Goal: Task Accomplishment & Management: Use online tool/utility

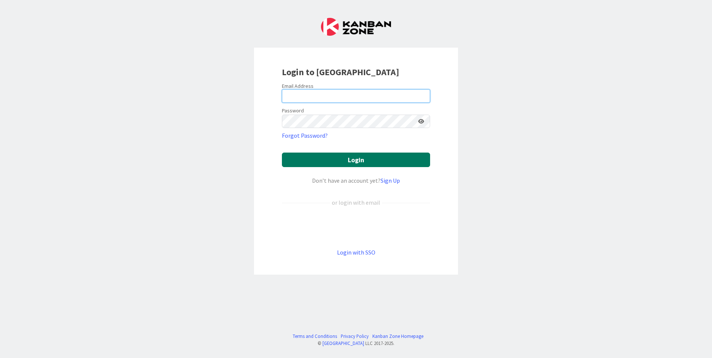
type input "[EMAIL_ADDRESS][DOMAIN_NAME]"
click at [358, 157] on button "Login" at bounding box center [356, 160] width 148 height 15
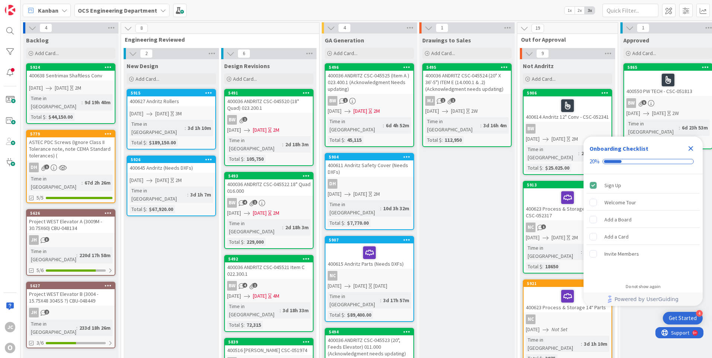
click at [690, 146] on icon "Close Checklist" at bounding box center [690, 148] width 9 height 9
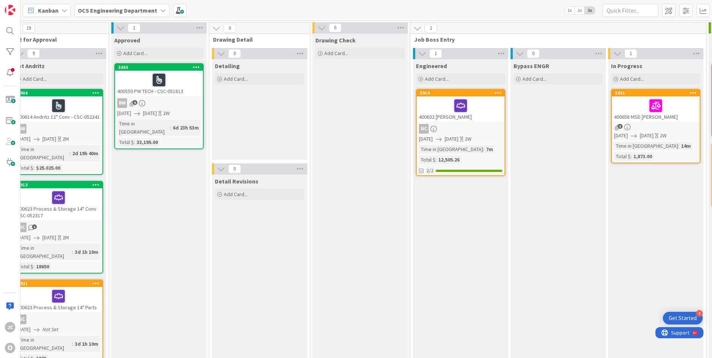
scroll to position [0, 508]
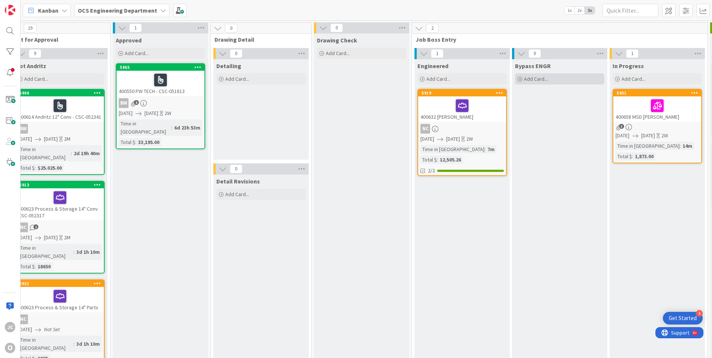
click at [520, 79] on icon at bounding box center [520, 79] width 4 height 4
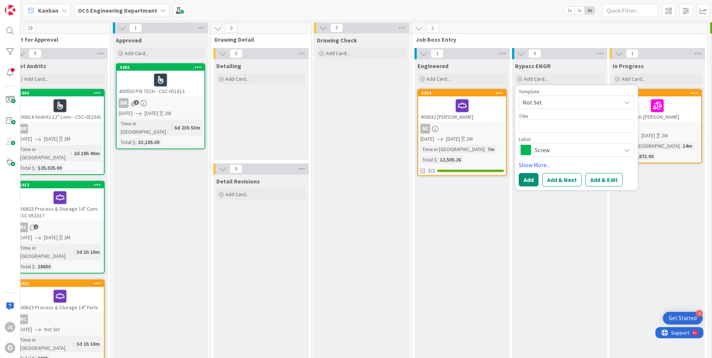
type textarea "x"
type textarea "4"
type textarea "x"
type textarea "40"
type textarea "x"
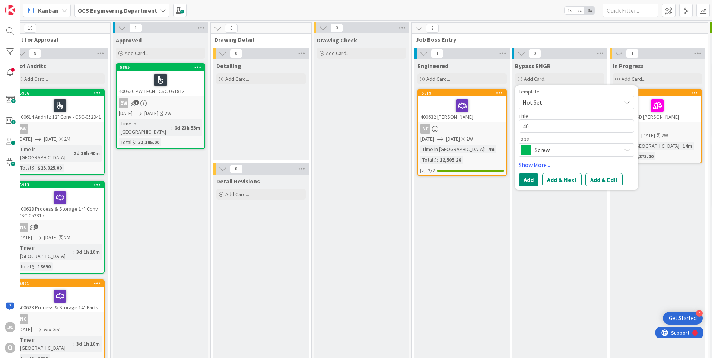
type textarea "400"
type textarea "x"
type textarea "4006"
type textarea "x"
type textarea "40065"
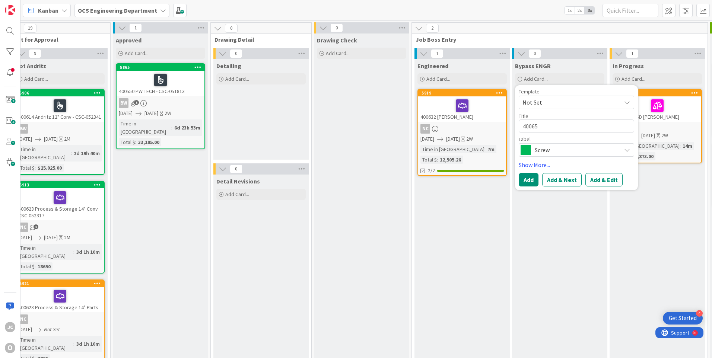
type textarea "x"
type textarea "400659"
type textarea "x"
type textarea "400659"
type textarea "x"
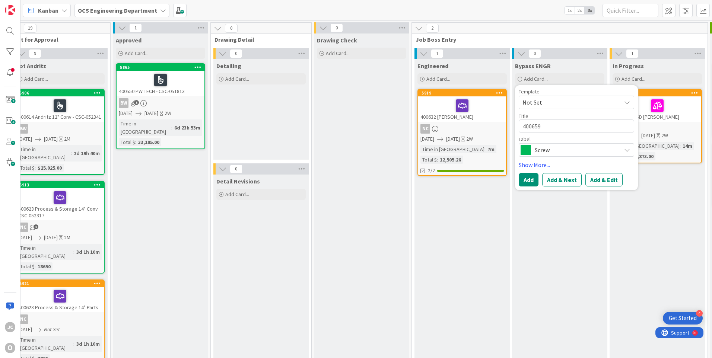
type textarea "400659 s"
type textarea "x"
type textarea "400659 sh"
type textarea "x"
type textarea "400659 sho"
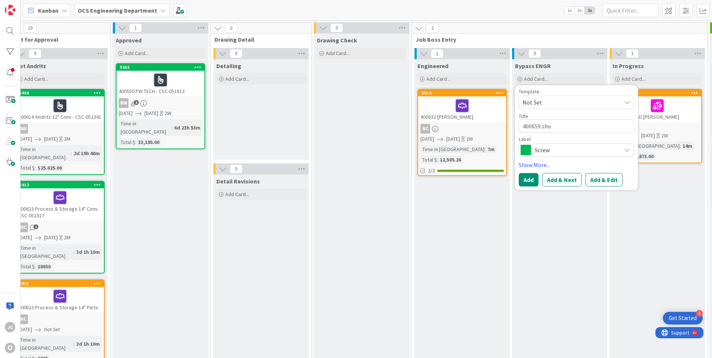
type textarea "x"
type textarea "400659 sh"
type textarea "x"
type textarea "400659 s"
type textarea "x"
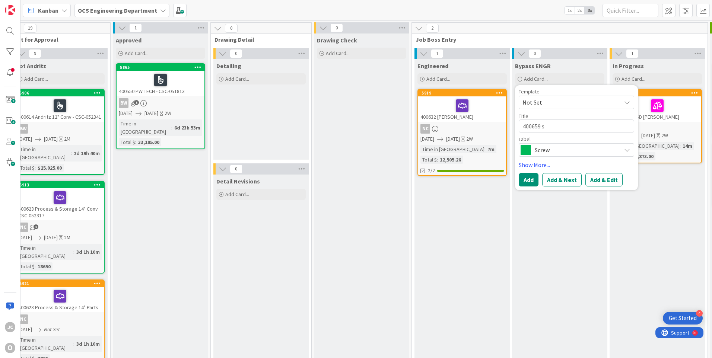
type textarea "400659"
type textarea "x"
type textarea "400659 S"
type textarea "x"
type textarea "400659 SH"
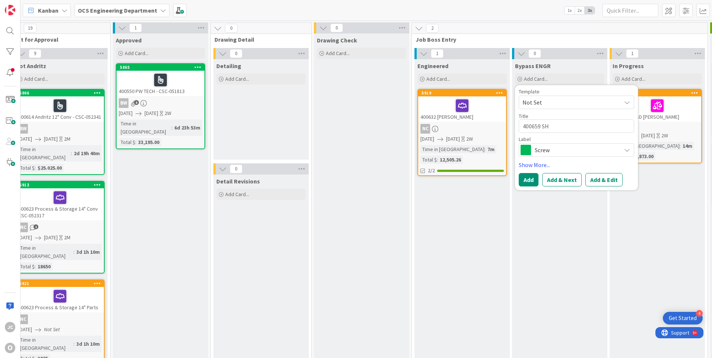
type textarea "x"
type textarea "400659 SHO"
type textarea "x"
type textarea "400659 SHOR"
type textarea "x"
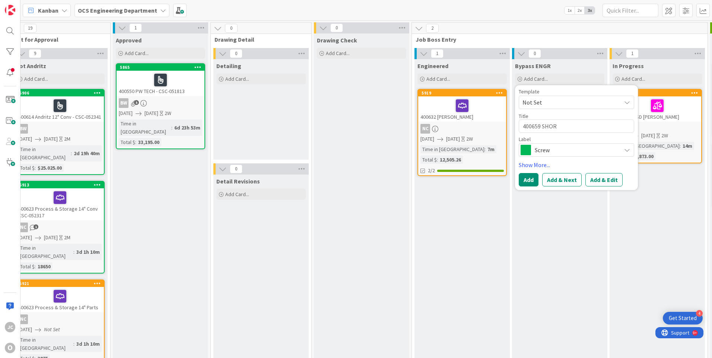
type textarea "400659 SHORT"
type textarea "x"
type textarea "400659 SHORT"
type textarea "x"
type textarea "400659 SHORT M"
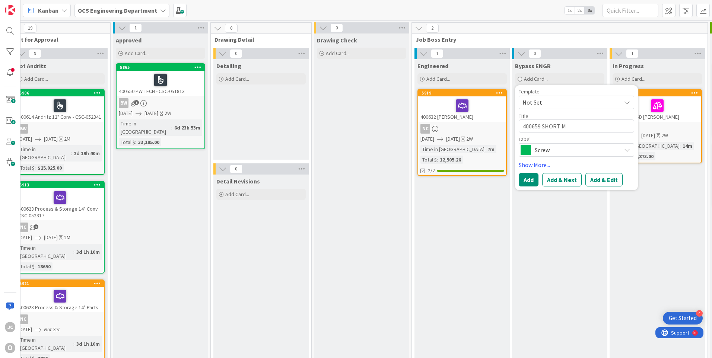
type textarea "x"
type textarea "400659 SHORT MT"
type textarea "x"
type textarea "400659 SHORT MTN"
type textarea "x"
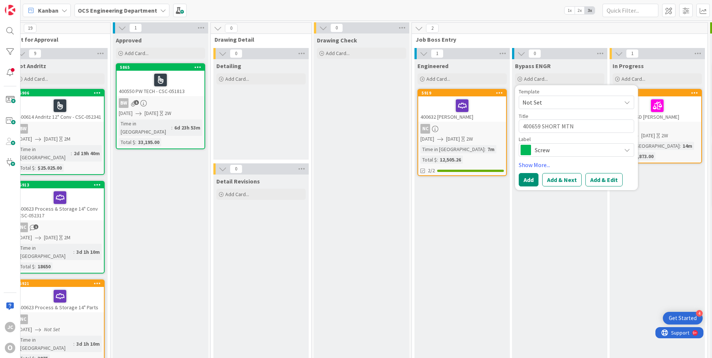
type textarea "400659 SHORT MTN"
type textarea "x"
type textarea "400659 SHORT MTN S"
type textarea "x"
type textarea "400659 SHORT MTN SI"
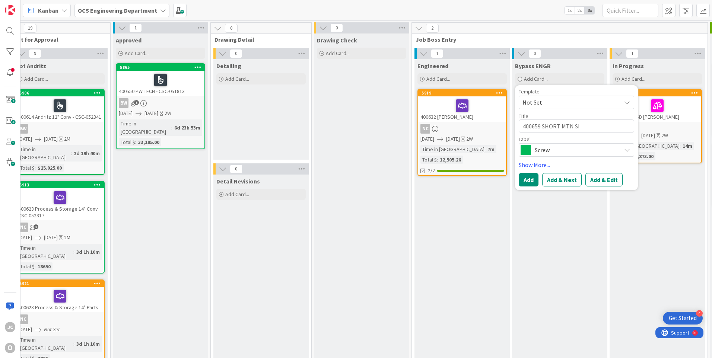
type textarea "x"
type textarea "400659 SHORT MTN SIL"
type textarea "x"
type textarea "400659 SHORT MTN SILI"
type textarea "x"
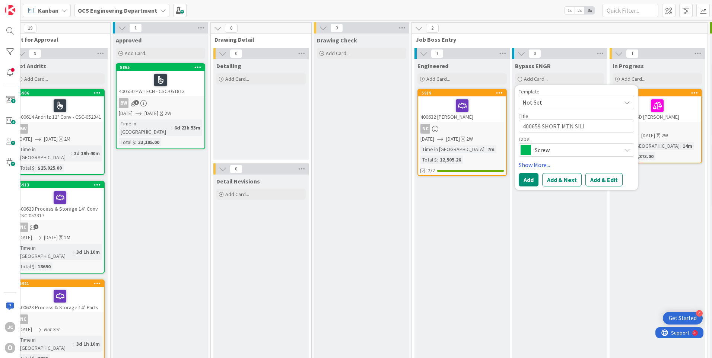
type textarea "400659 SHORT MTN SILIC"
type textarea "x"
type textarea "400659 SHORT MTN SILICA"
click at [579, 152] on span "Screw" at bounding box center [576, 150] width 83 height 10
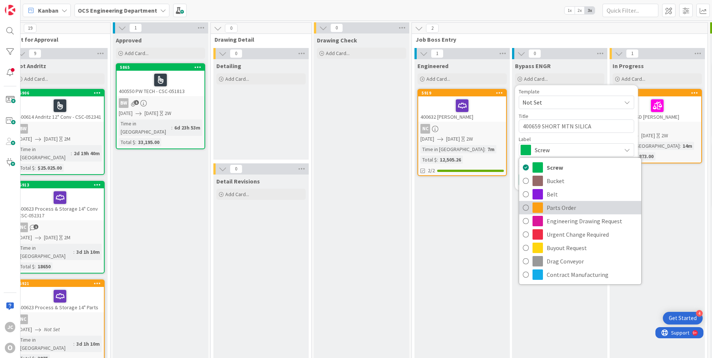
click at [556, 209] on span "Parts Order" at bounding box center [592, 207] width 91 height 11
type textarea "x"
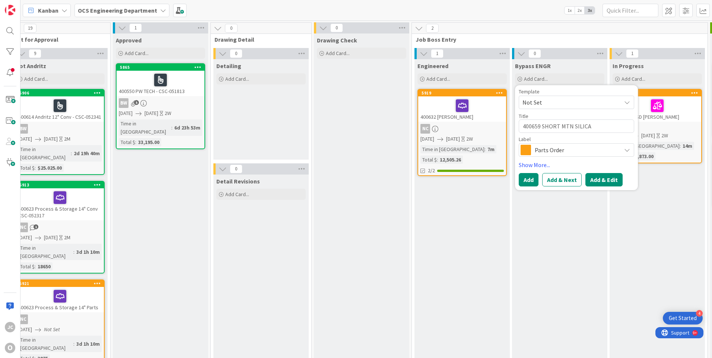
click at [597, 180] on button "Add & Edit" at bounding box center [604, 179] width 37 height 13
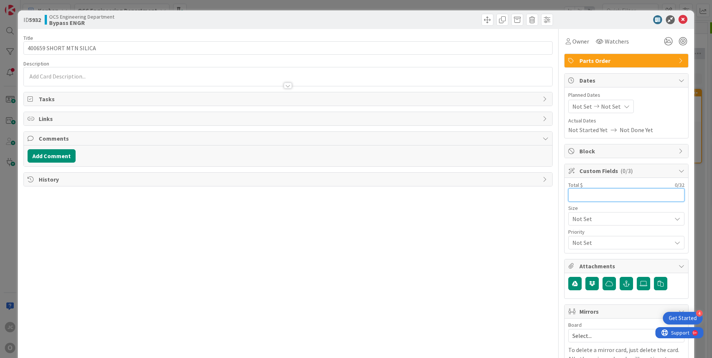
click at [577, 198] on input "text" at bounding box center [626, 194] width 116 height 13
type input "3,462.64"
click at [609, 41] on span "Watchers" at bounding box center [617, 41] width 24 height 9
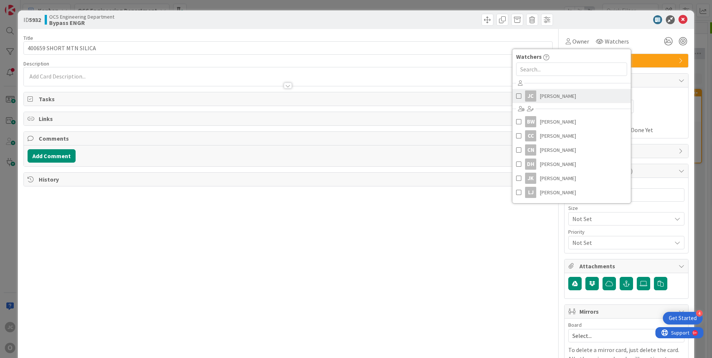
click at [551, 92] on span "[PERSON_NAME]" at bounding box center [558, 96] width 36 height 11
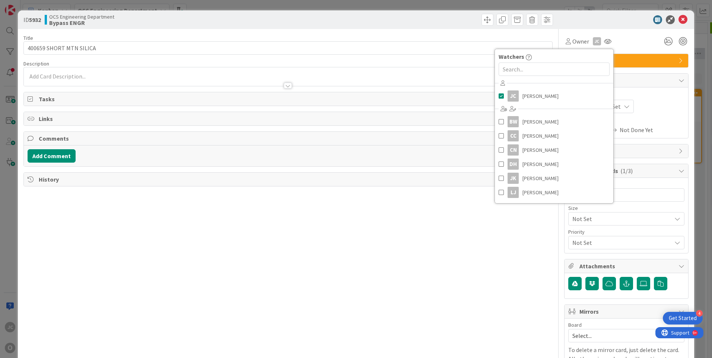
click at [509, 234] on div "Title 23 / 128 400659 SHORT MTN SILICA Description JC Jeff Clarkson just joined…" at bounding box center [287, 212] width 529 height 367
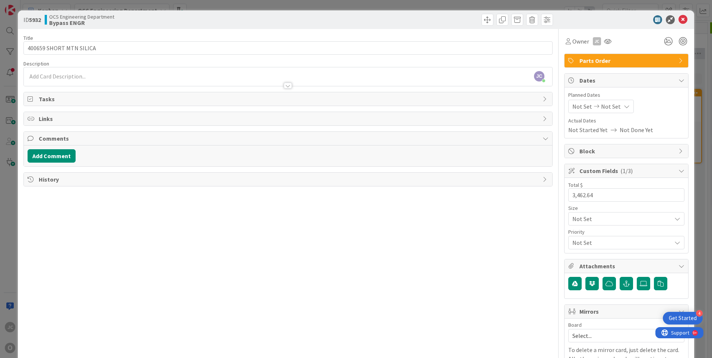
click at [592, 107] on icon at bounding box center [596, 106] width 9 height 5
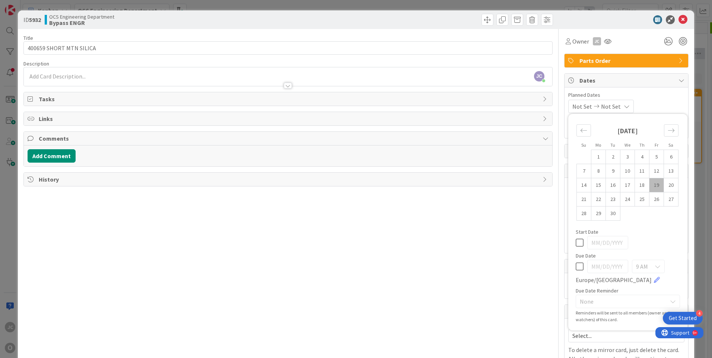
click at [652, 184] on td "19" at bounding box center [657, 185] width 15 height 14
click at [624, 107] on div "09/19/2025 Not Set" at bounding box center [600, 106] width 64 height 13
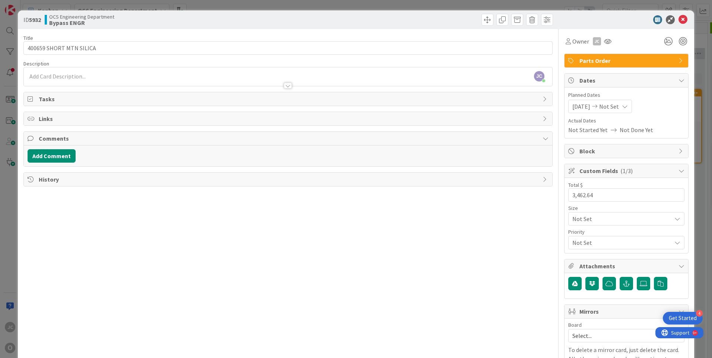
click at [628, 107] on icon at bounding box center [625, 107] width 6 height 6
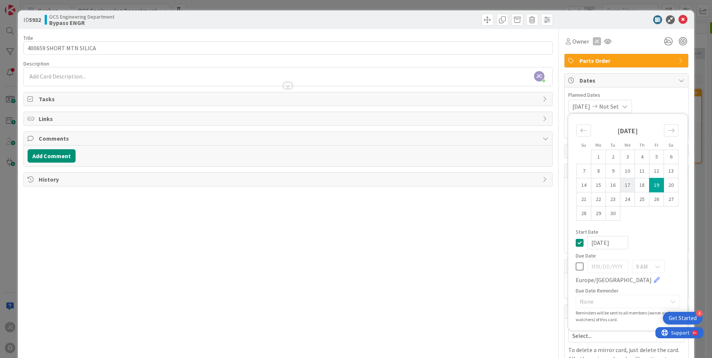
click at [622, 184] on td "17" at bounding box center [628, 185] width 15 height 14
type input "[DATE]"
click at [500, 223] on div "Title 23 / 128 400659 SHORT MTN SILICA Description JC Jeff Clarkson just joined…" at bounding box center [287, 212] width 529 height 367
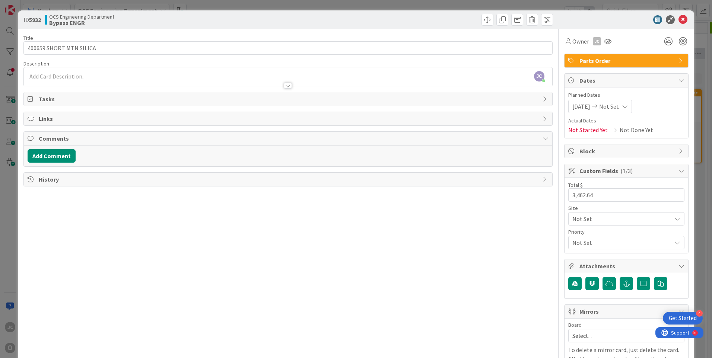
scroll to position [0, 508]
click at [640, 282] on icon at bounding box center [643, 284] width 7 height 6
click at [637, 277] on input "file" at bounding box center [637, 277] width 0 height 0
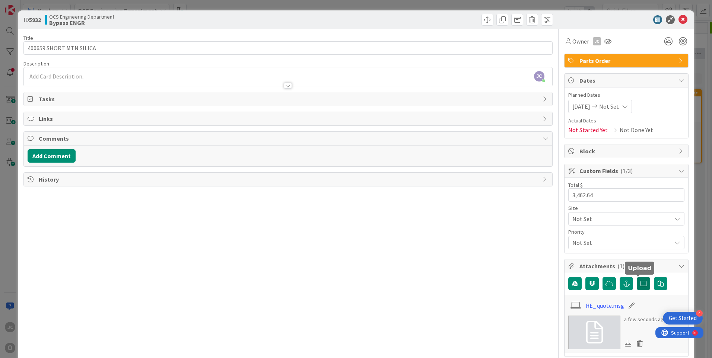
click at [640, 284] on icon at bounding box center [643, 284] width 7 height 6
click at [637, 277] on input "file" at bounding box center [637, 277] width 0 height 0
click at [637, 280] on label at bounding box center [643, 283] width 13 height 13
click at [637, 277] on input "file" at bounding box center [637, 277] width 0 height 0
click at [173, 216] on div "Title 23 / 128 400659 SHORT MTN SILICA Description JC Jeff Clarkson just joined…" at bounding box center [287, 305] width 529 height 553
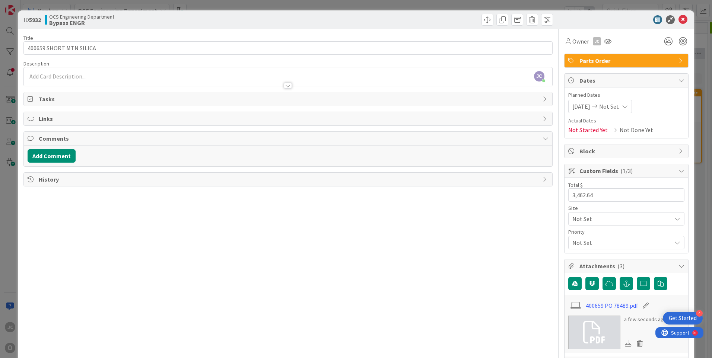
click at [50, 74] on div "JC Jeff Clarkson just joined" at bounding box center [288, 76] width 529 height 19
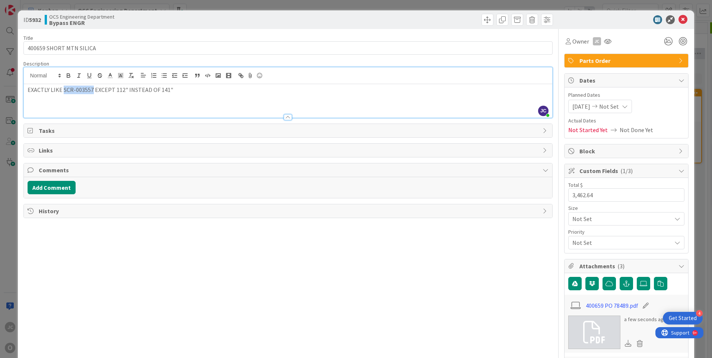
drag, startPoint x: 62, startPoint y: 90, endPoint x: 91, endPoint y: 90, distance: 28.3
click at [91, 90] on p "EXACTLY LIKE SCR-003557 EXCEPT 112" INSTEAD OF 141"" at bounding box center [288, 90] width 521 height 9
copy p "SCR-003557"
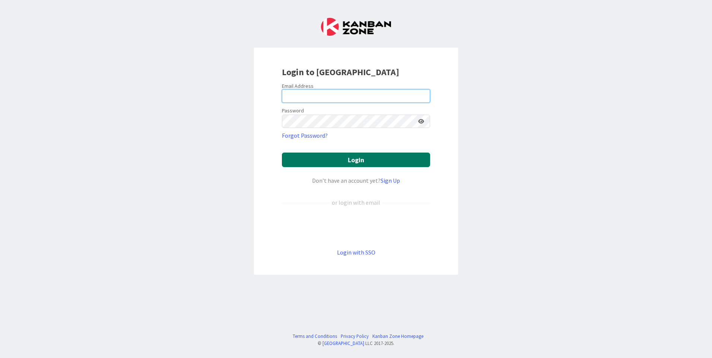
type input "[EMAIL_ADDRESS][DOMAIN_NAME]"
click at [369, 162] on button "Login" at bounding box center [356, 160] width 148 height 15
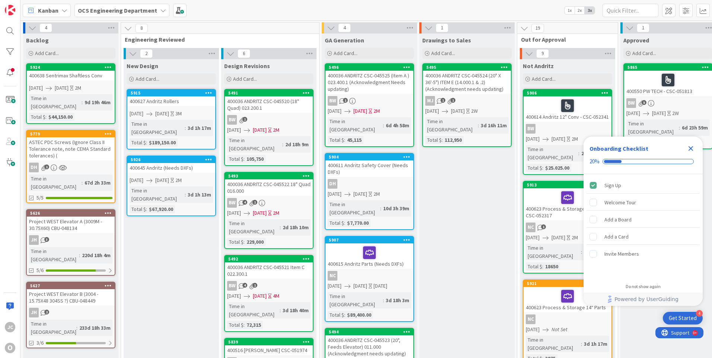
click at [692, 149] on icon "Close Checklist" at bounding box center [690, 148] width 9 height 9
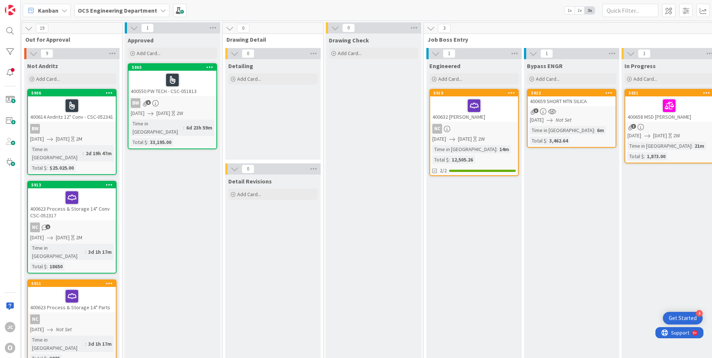
scroll to position [0, 503]
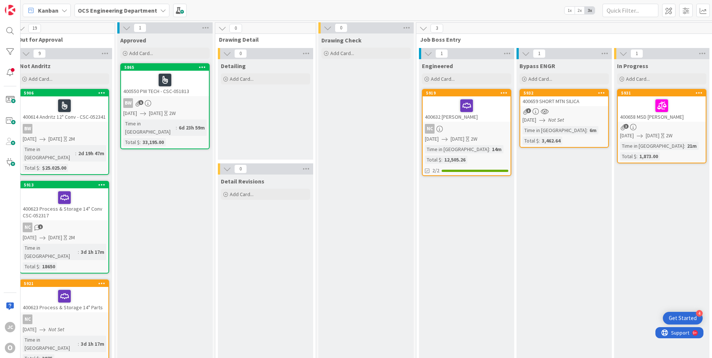
click at [590, 130] on div "Time in Column : 6m Total $ : 3,462.64" at bounding box center [564, 135] width 83 height 19
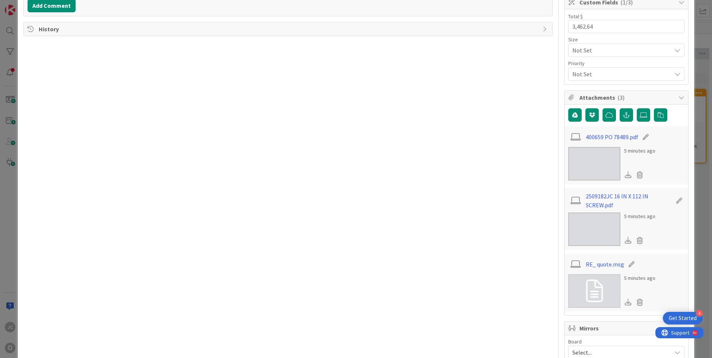
scroll to position [186, 0]
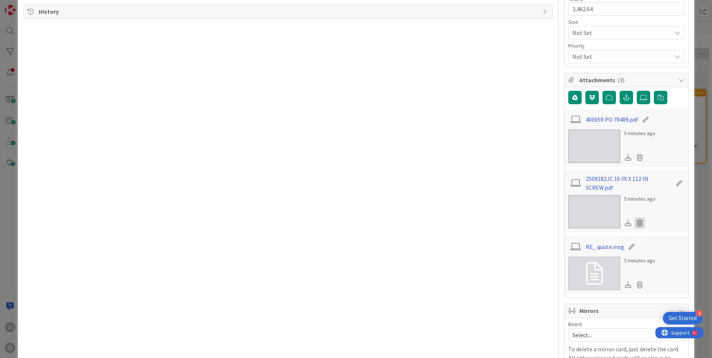
click at [635, 222] on icon at bounding box center [640, 223] width 10 height 11
click at [559, 261] on button "Delete" at bounding box center [570, 259] width 28 height 13
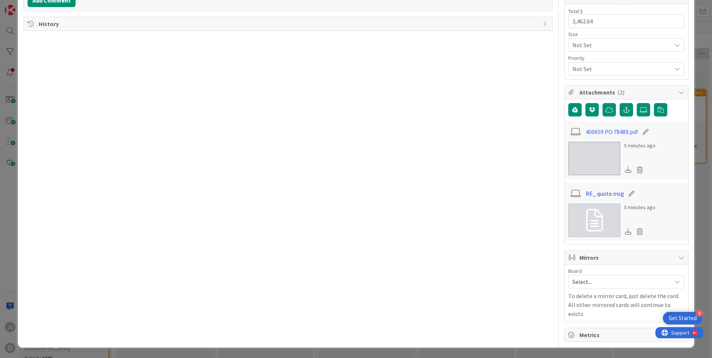
scroll to position [165, 0]
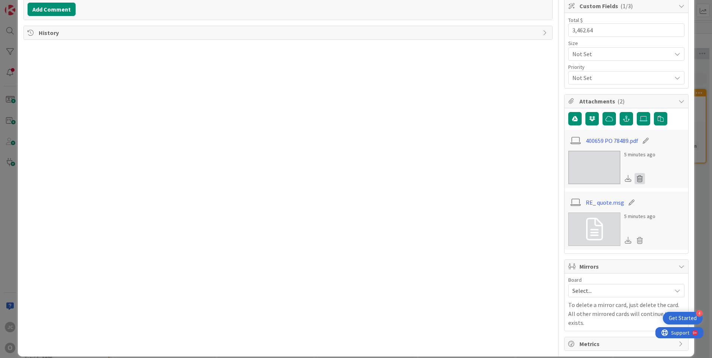
click at [635, 180] on icon at bounding box center [640, 178] width 10 height 11
click at [566, 216] on button "Delete" at bounding box center [570, 214] width 28 height 13
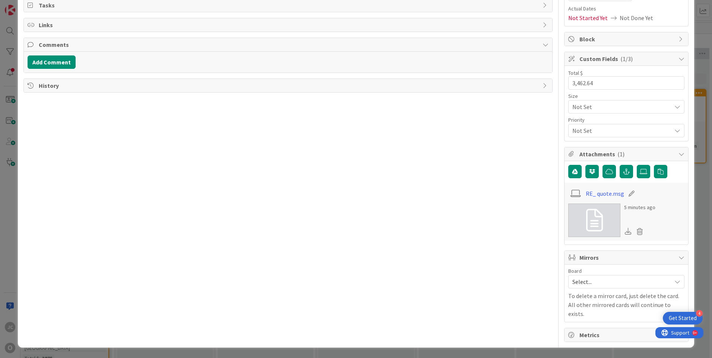
scroll to position [103, 0]
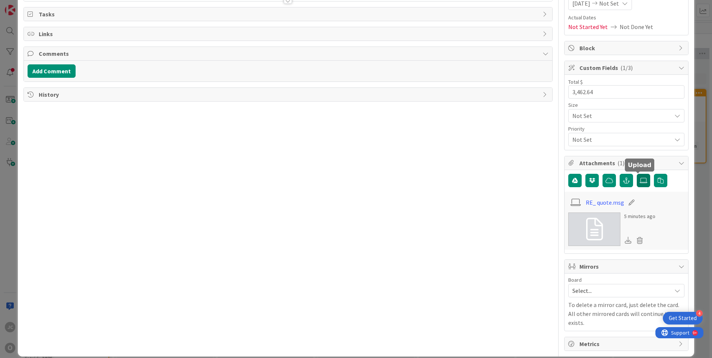
click at [640, 180] on icon at bounding box center [643, 181] width 7 height 6
click at [637, 174] on input "file" at bounding box center [637, 174] width 0 height 0
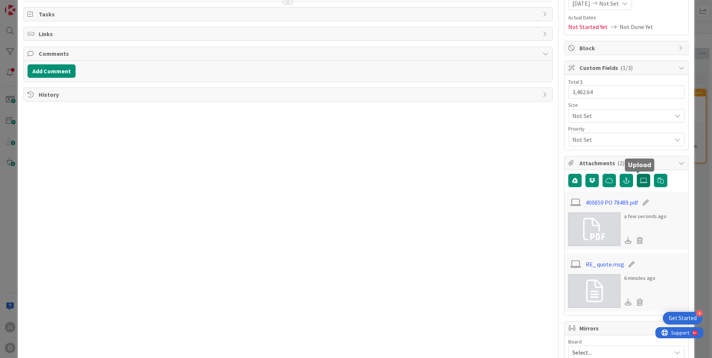
click at [640, 179] on icon at bounding box center [643, 181] width 7 height 6
click at [637, 174] on input "file" at bounding box center [637, 174] width 0 height 0
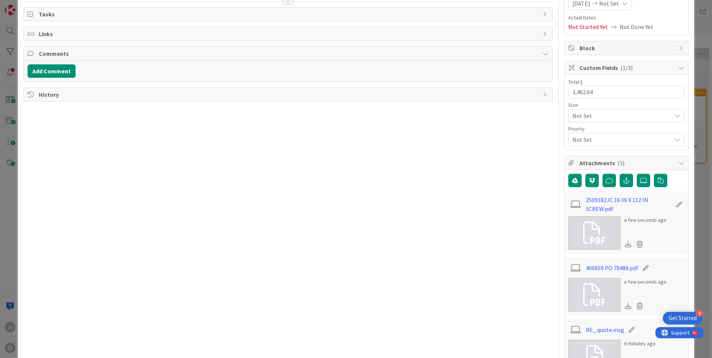
scroll to position [0, 0]
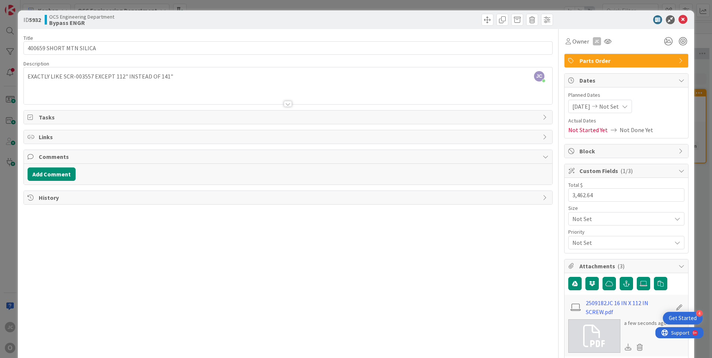
click at [628, 107] on icon at bounding box center [625, 107] width 6 height 6
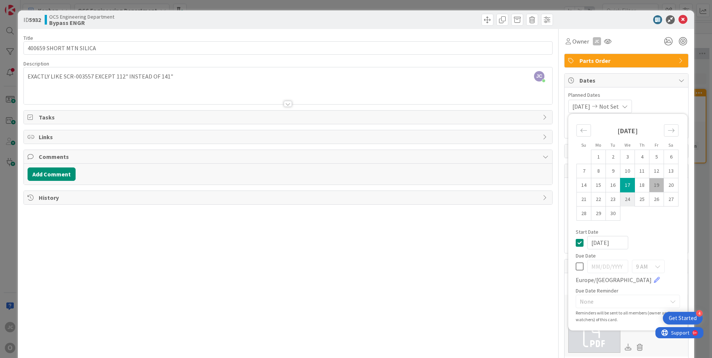
click at [621, 199] on td "24" at bounding box center [628, 200] width 15 height 14
click at [622, 183] on td "17" at bounding box center [628, 185] width 15 height 14
type input "[DATE]"
click at [650, 184] on td "19" at bounding box center [657, 185] width 15 height 14
type input "[DATE]"
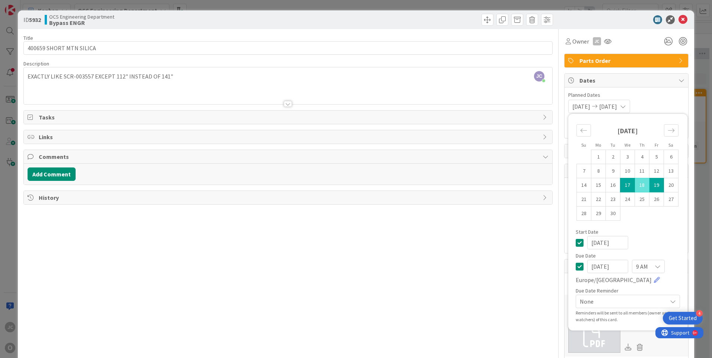
click at [660, 100] on div "[DATE] [DATE] Su Mo Tu We Th Fr Sa [DATE] 1 2 3 4 5 6 7 8 9 10 11 12 13 14 15 1…" at bounding box center [626, 106] width 116 height 13
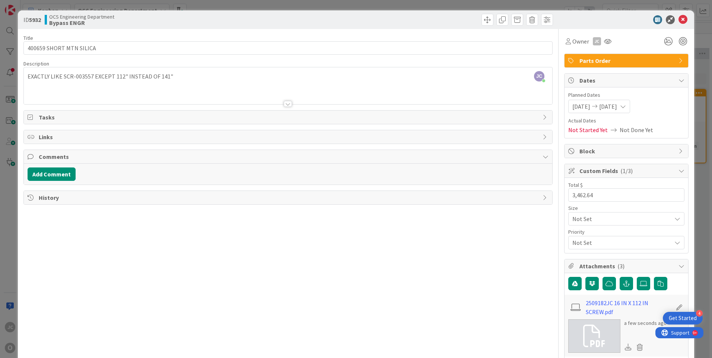
click at [626, 107] on icon at bounding box center [623, 107] width 6 height 6
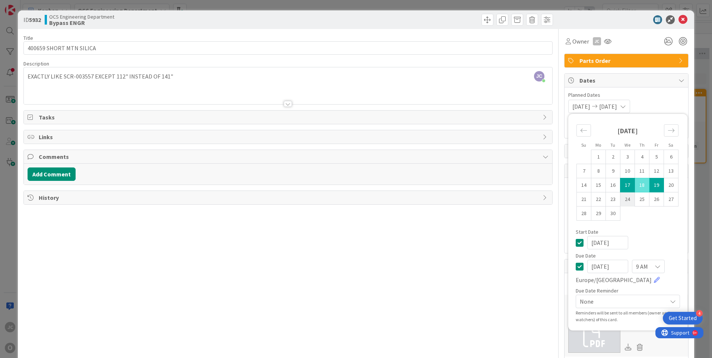
click at [622, 199] on td "24" at bounding box center [628, 200] width 15 height 14
type input "[DATE]"
click at [511, 220] on div "Title 23 / 128 400659 SHORT MTN SILICA Description [PERSON_NAME] joined 3 m ago…" at bounding box center [287, 305] width 529 height 553
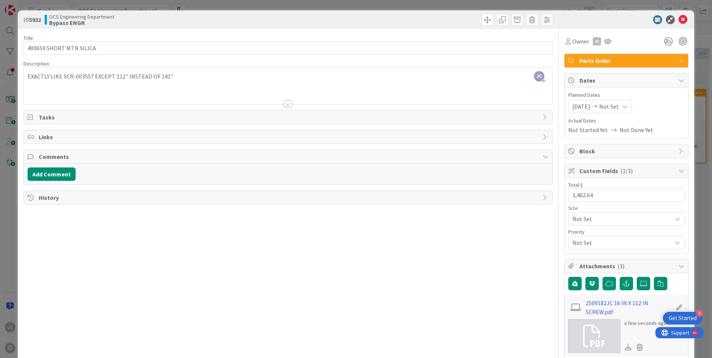
click at [584, 105] on span "[DATE]" at bounding box center [581, 106] width 18 height 9
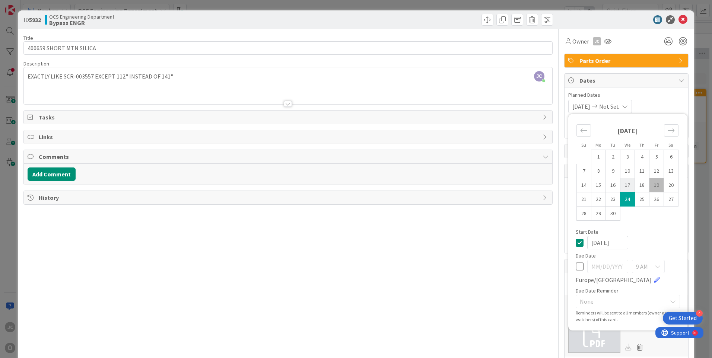
click at [621, 182] on td "17" at bounding box center [628, 185] width 15 height 14
type input "[DATE]"
click at [666, 99] on span "Planned Dates" at bounding box center [626, 95] width 116 height 8
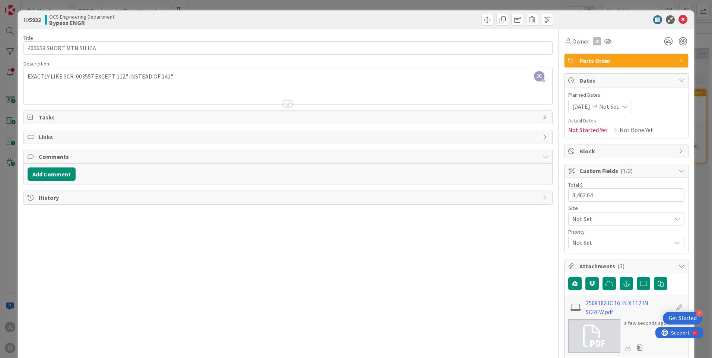
click at [628, 107] on icon at bounding box center [625, 107] width 6 height 6
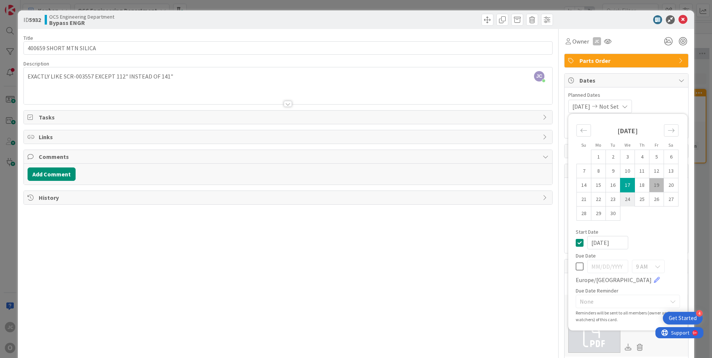
click at [622, 199] on td "24" at bounding box center [628, 200] width 15 height 14
type input "[DATE]"
click at [472, 250] on div "Title 23 / 128 400659 SHORT MTN SILICA Description [PERSON_NAME] joined 4 m ago…" at bounding box center [287, 305] width 529 height 553
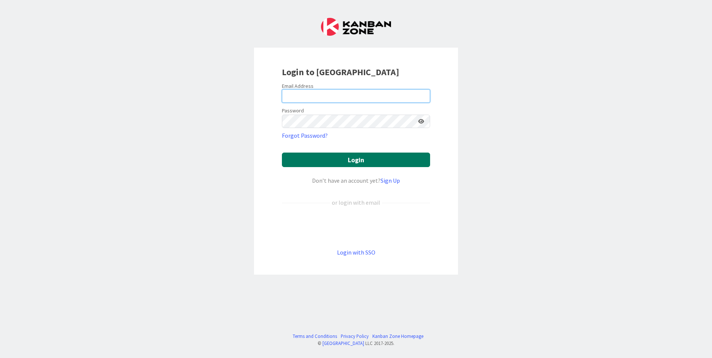
type input "[EMAIL_ADDRESS][DOMAIN_NAME]"
click at [339, 162] on button "Login" at bounding box center [356, 160] width 148 height 15
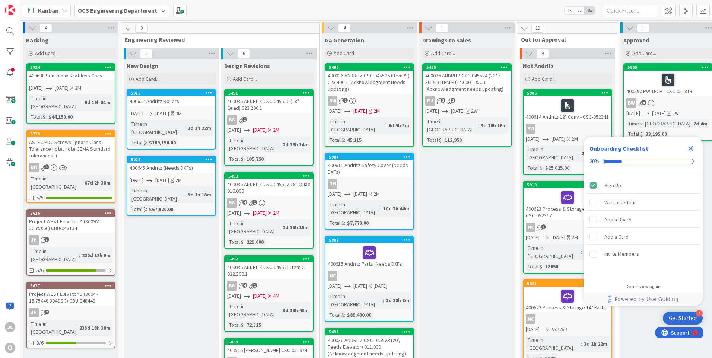
click at [690, 147] on icon "Close Checklist" at bounding box center [691, 148] width 5 height 5
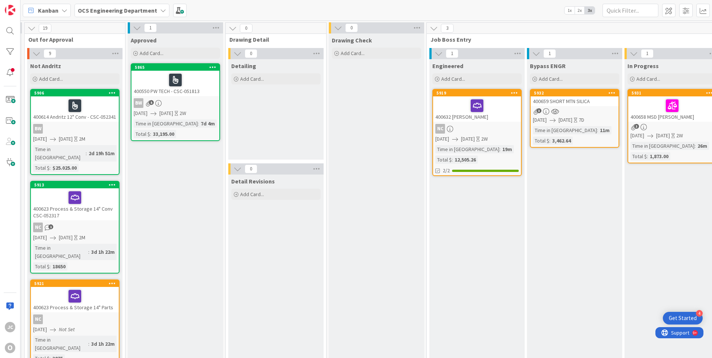
scroll to position [0, 499]
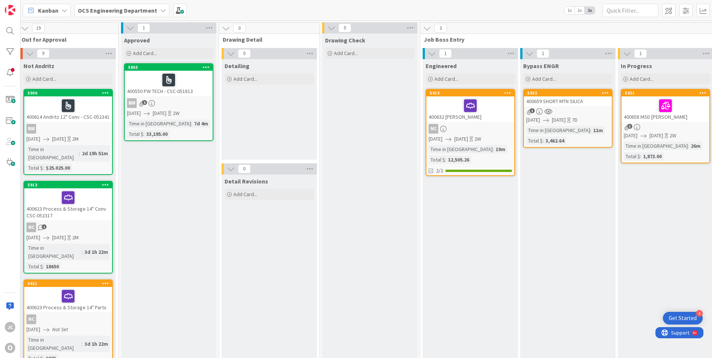
click at [586, 126] on link "5932 400659 SHORT MTN SILICA 3 09/17/2025 09/24/2025 7D Time in Column : 11m To…" at bounding box center [567, 118] width 89 height 59
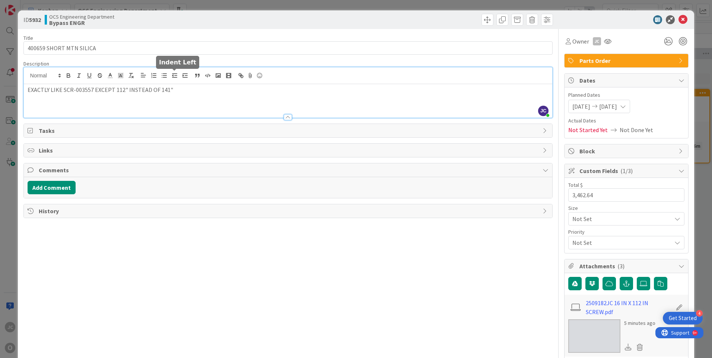
click at [176, 77] on div "JC Jeff Clarkson just joined EXACTLY LIKE SCR-003557 EXCEPT 112" INSTEAD OF 141"" at bounding box center [288, 92] width 529 height 50
